Goal: Task Accomplishment & Management: Use online tool/utility

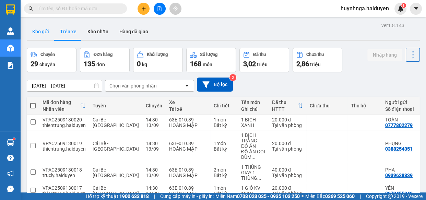
drag, startPoint x: 37, startPoint y: 27, endPoint x: 44, endPoint y: 31, distance: 7.4
click at [37, 27] on button "Kho gửi" at bounding box center [41, 31] width 28 height 16
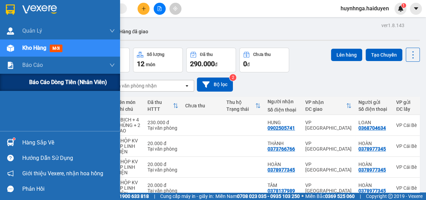
click at [35, 83] on span "Báo cáo dòng tiền (nhân viên)" at bounding box center [68, 82] width 78 height 9
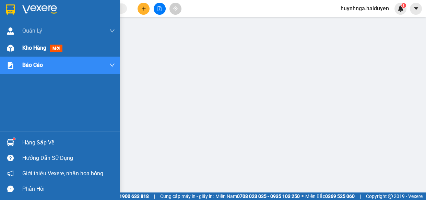
click at [17, 42] on div "Kho hàng mới" at bounding box center [60, 47] width 120 height 17
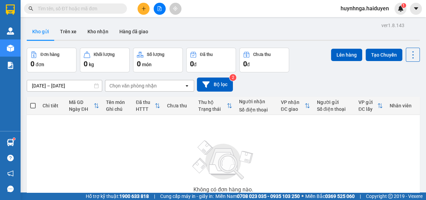
click at [99, 10] on input "text" at bounding box center [78, 9] width 81 height 8
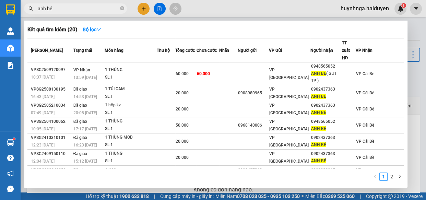
type input "anh bé"
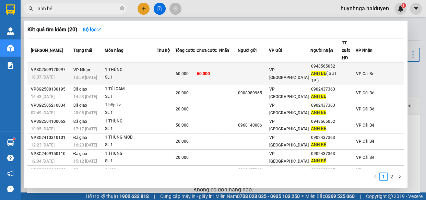
click at [165, 68] on td at bounding box center [166, 73] width 19 height 23
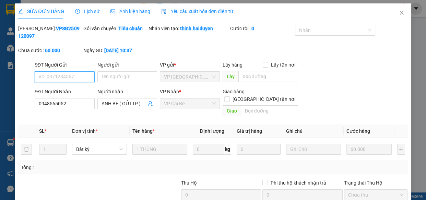
type input "0948565052"
type input "ANH BÉ ( GỬI TP )"
type input "60.000"
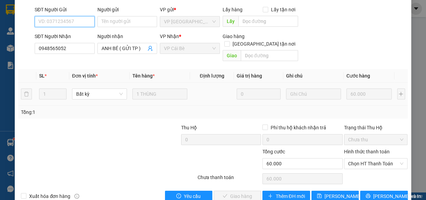
scroll to position [62, 0]
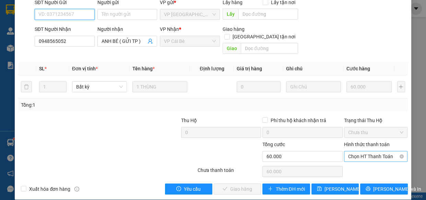
click at [374, 151] on span "Chọn HT Thanh Toán" at bounding box center [376, 156] width 56 height 10
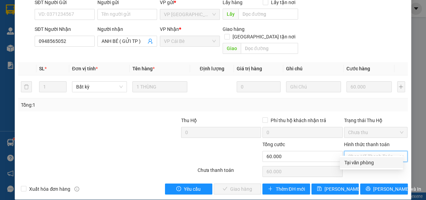
click at [375, 163] on div "Tại văn phòng" at bounding box center [371, 163] width 55 height 8
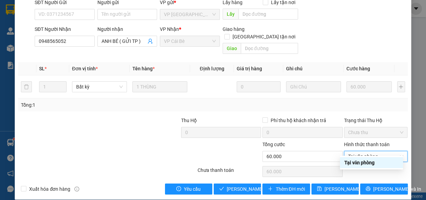
type input "0"
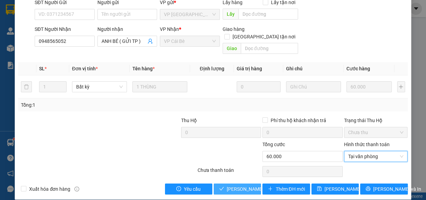
click at [240, 185] on span "Lưu và Giao hàng" at bounding box center [260, 189] width 66 height 8
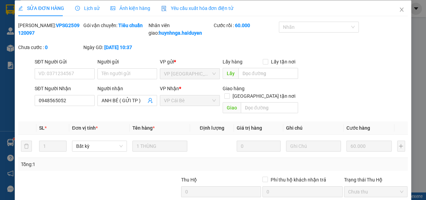
scroll to position [0, 0]
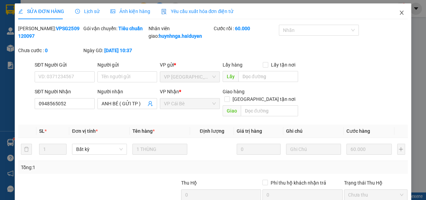
click at [399, 13] on icon "close" at bounding box center [401, 12] width 5 height 5
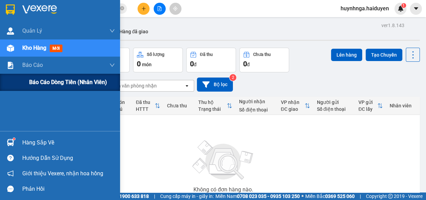
click at [48, 81] on span "Báo cáo dòng tiền (nhân viên)" at bounding box center [68, 82] width 78 height 9
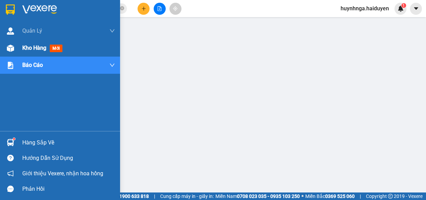
click at [38, 47] on span "Kho hàng" at bounding box center [34, 48] width 24 height 7
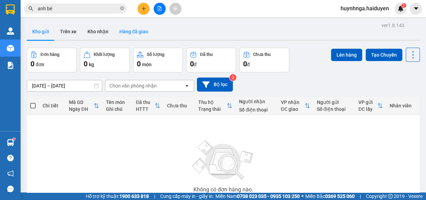
click at [139, 29] on button "Hàng đã giao" at bounding box center [134, 31] width 40 height 16
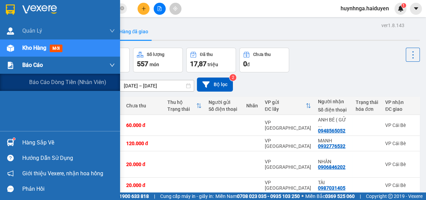
click at [39, 68] on span "Báo cáo" at bounding box center [32, 65] width 21 height 9
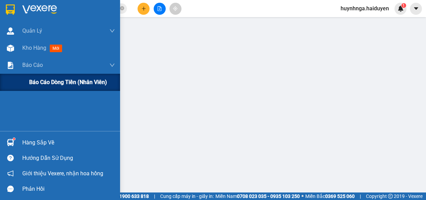
click at [51, 84] on span "Báo cáo dòng tiền (nhân viên)" at bounding box center [68, 82] width 78 height 9
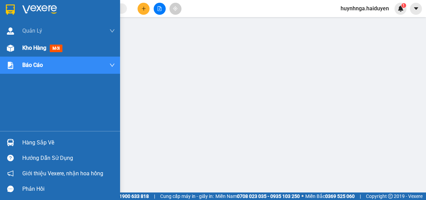
click at [40, 50] on span "Kho hàng" at bounding box center [34, 48] width 24 height 7
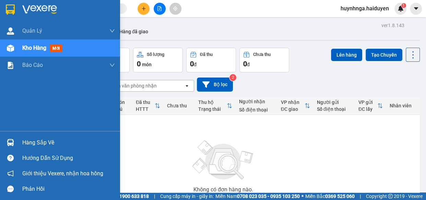
click at [14, 10] on img at bounding box center [10, 9] width 9 height 10
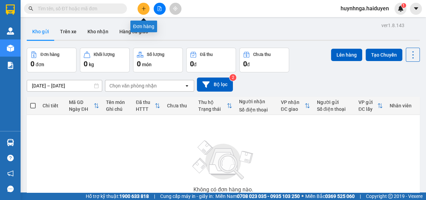
click at [143, 11] on icon "plus" at bounding box center [143, 8] width 5 height 5
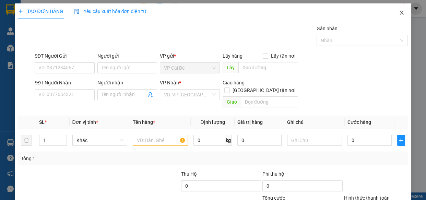
click at [399, 12] on icon "close" at bounding box center [401, 12] width 5 height 5
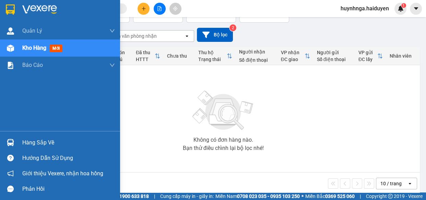
scroll to position [58, 0]
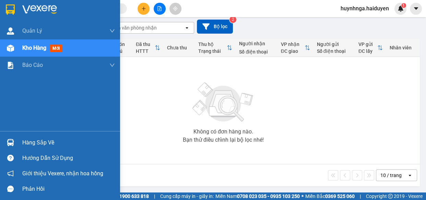
click at [36, 8] on img at bounding box center [39, 9] width 35 height 10
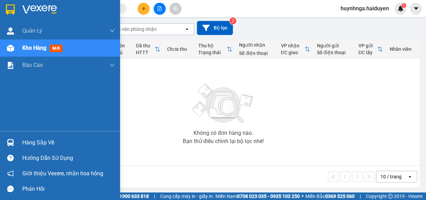
scroll to position [58, 0]
